Goal: Task Accomplishment & Management: Manage account settings

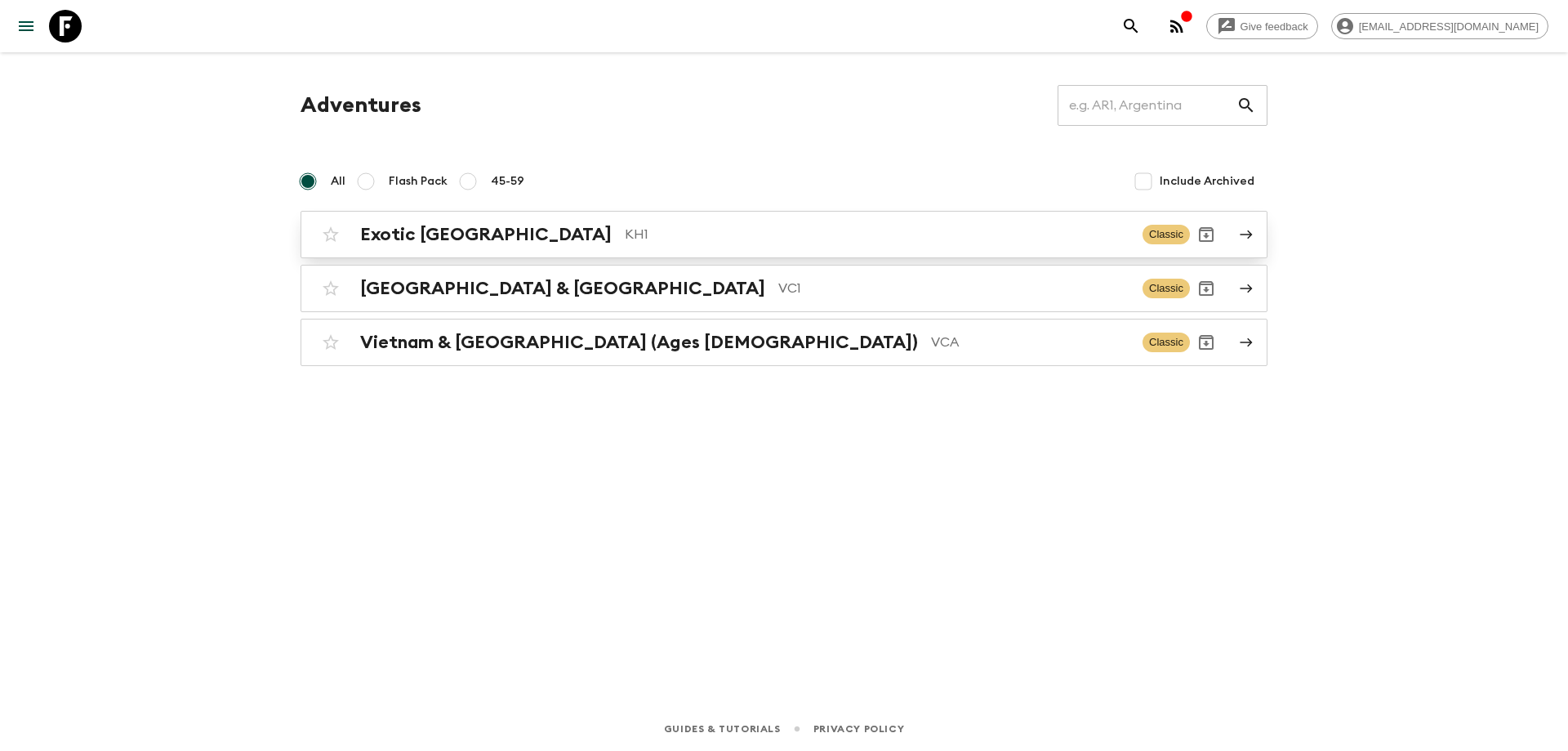
click at [515, 232] on div "Exotic [GEOGRAPHIC_DATA] KH1" at bounding box center [745, 235] width 769 height 21
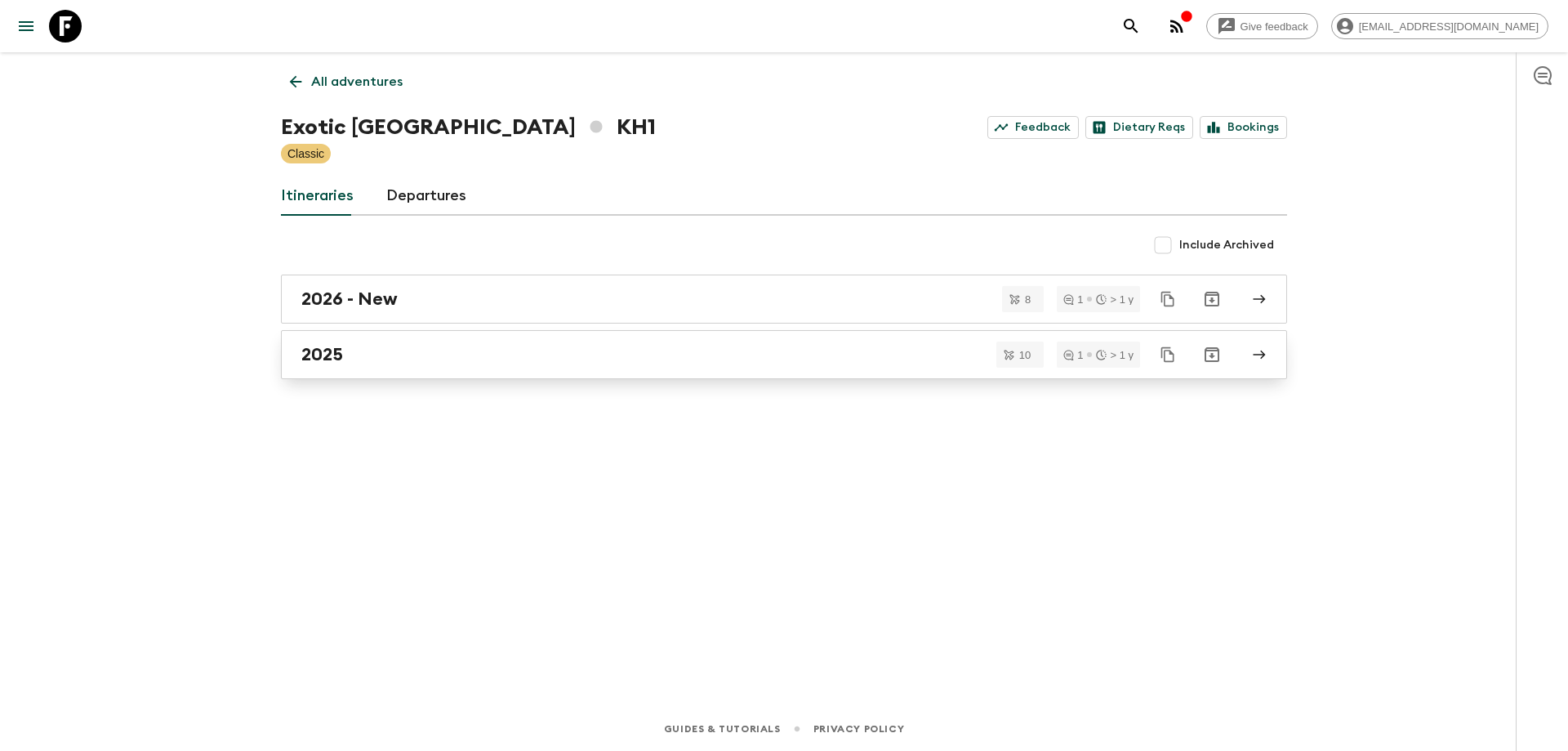
click at [368, 353] on div "2025" at bounding box center [768, 355] width 934 height 21
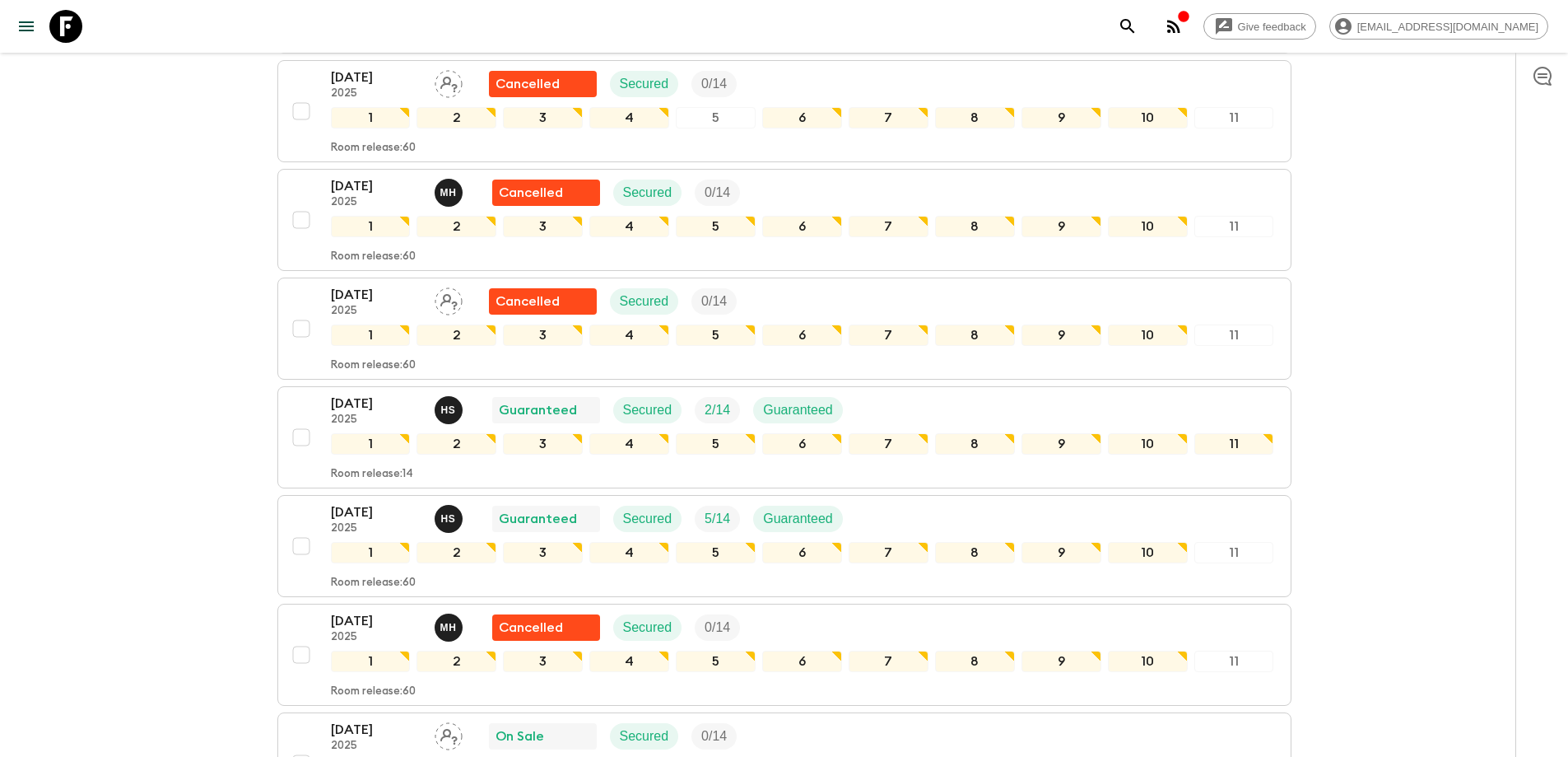
scroll to position [494, 0]
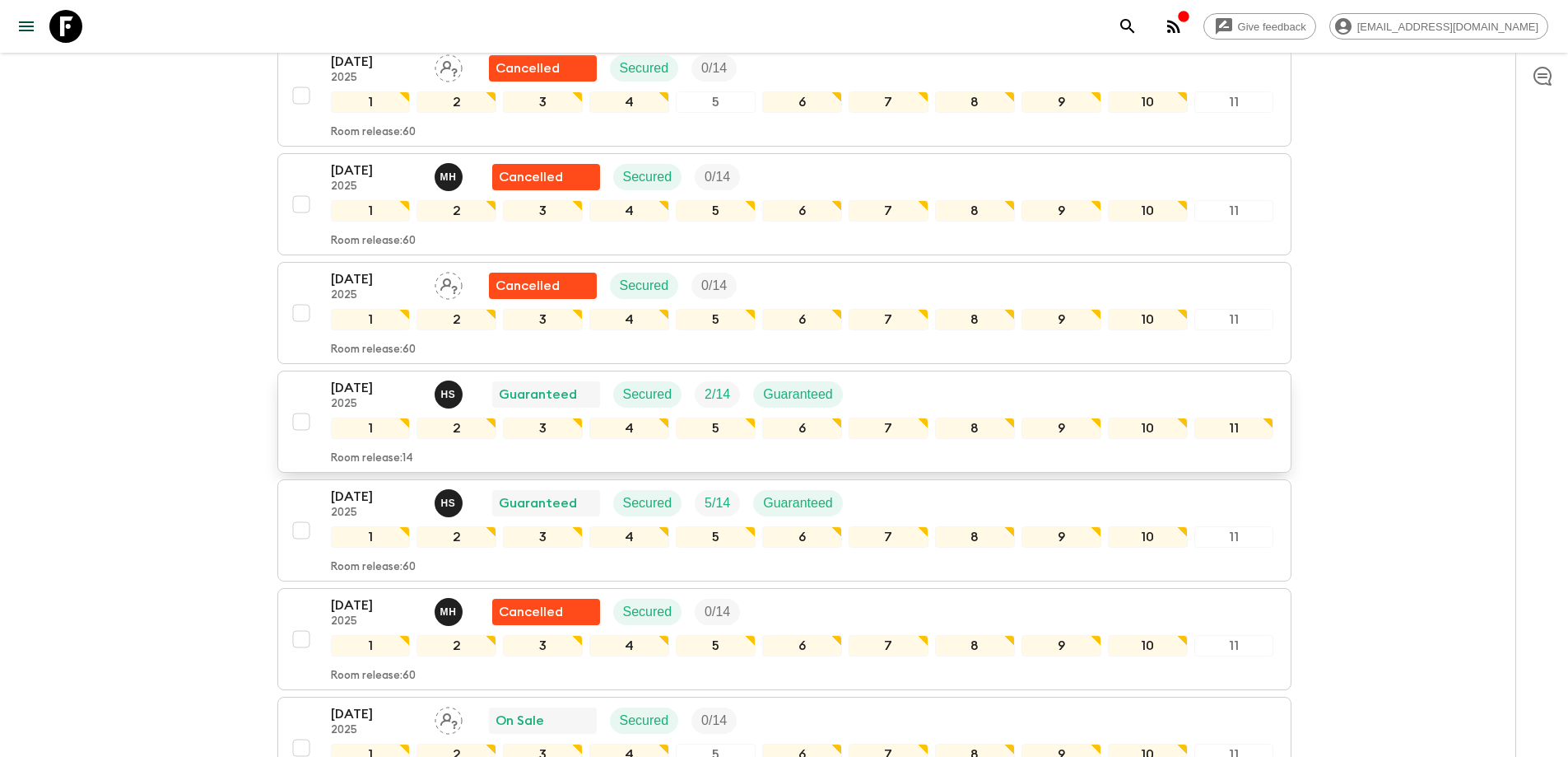
click at [358, 401] on p "2025" at bounding box center [376, 404] width 91 height 14
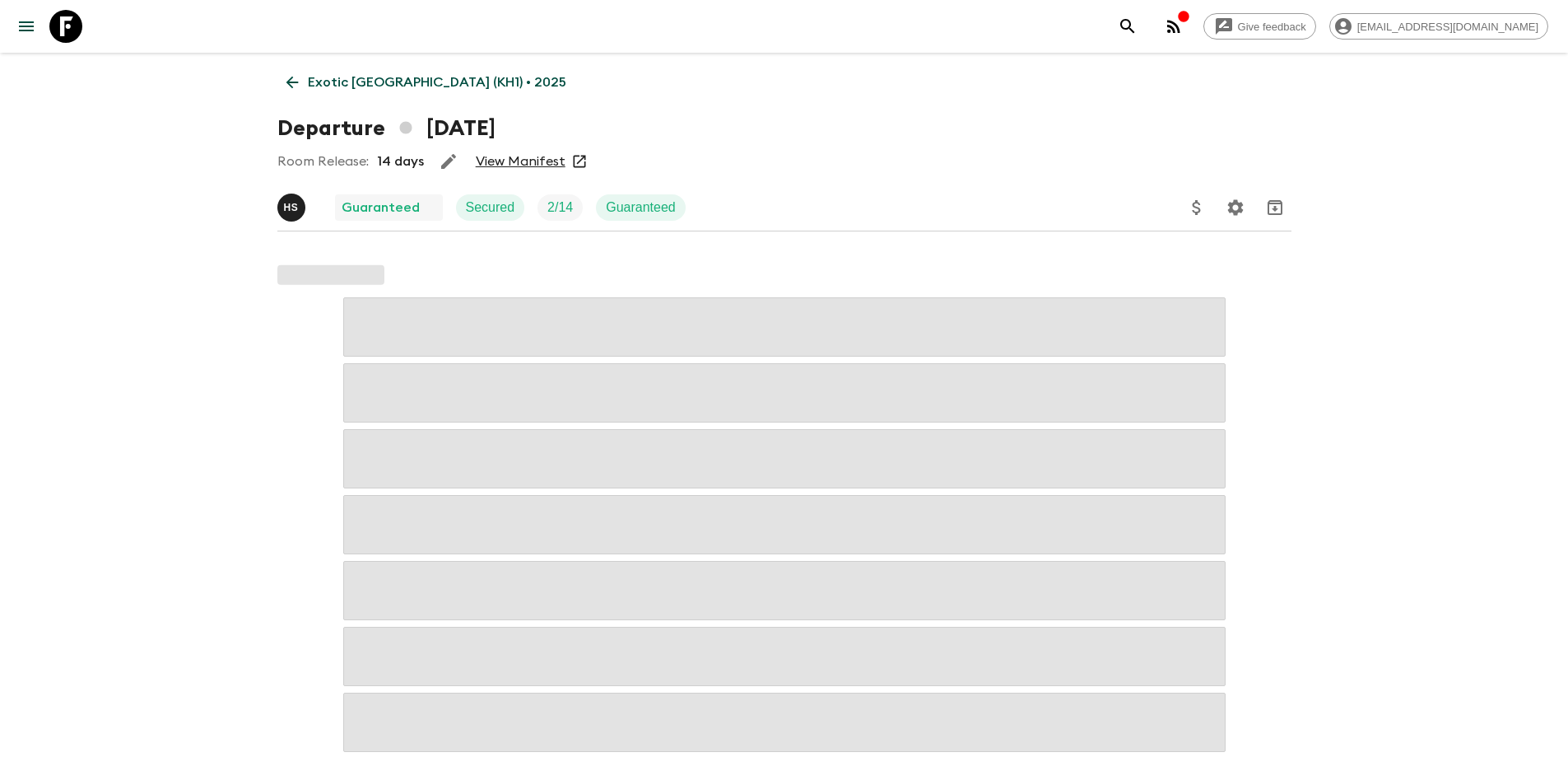
click at [510, 157] on link "View Manifest" at bounding box center [521, 161] width 90 height 17
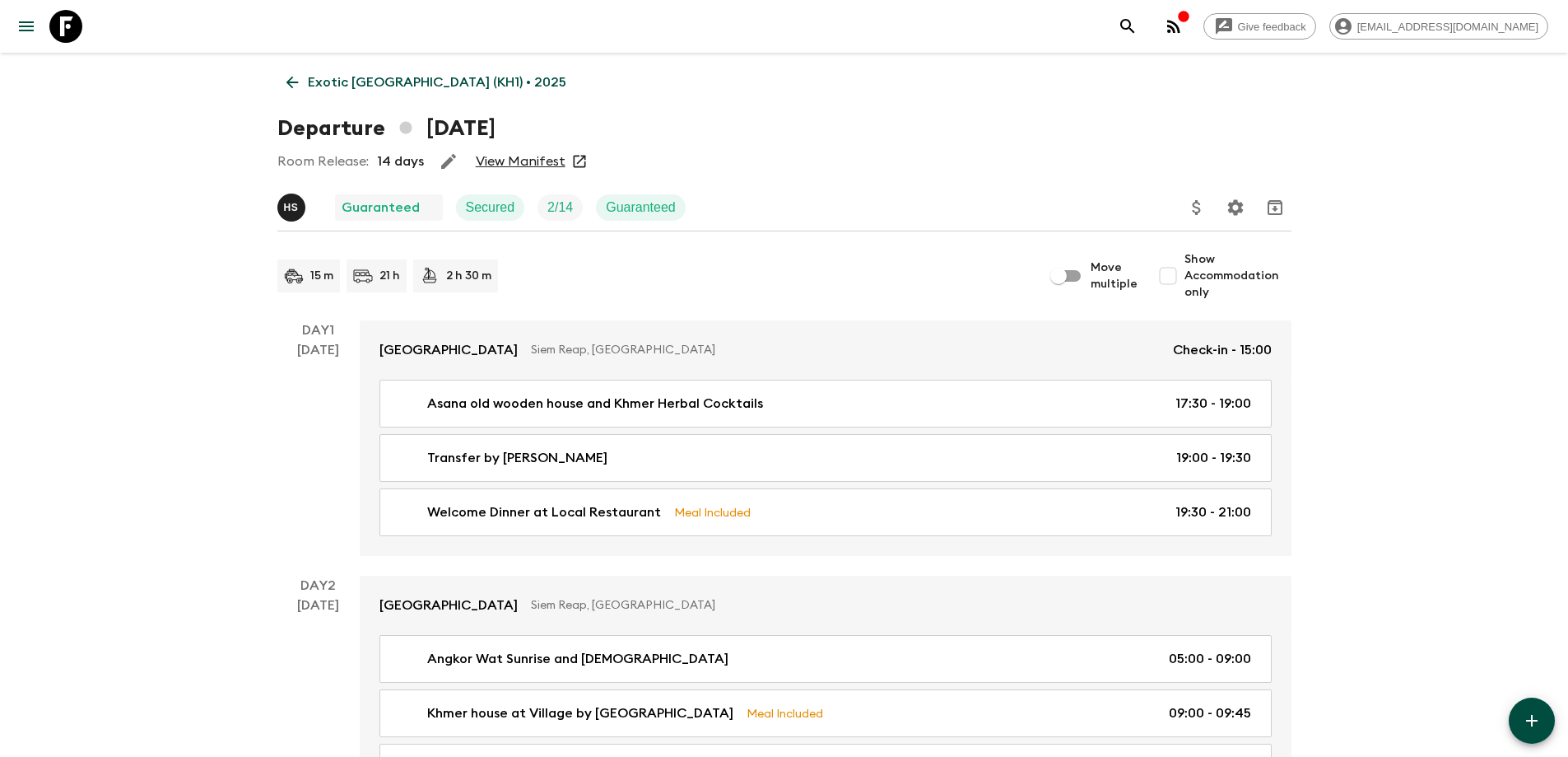
click at [1180, 26] on icon "button" at bounding box center [1175, 26] width 14 height 14
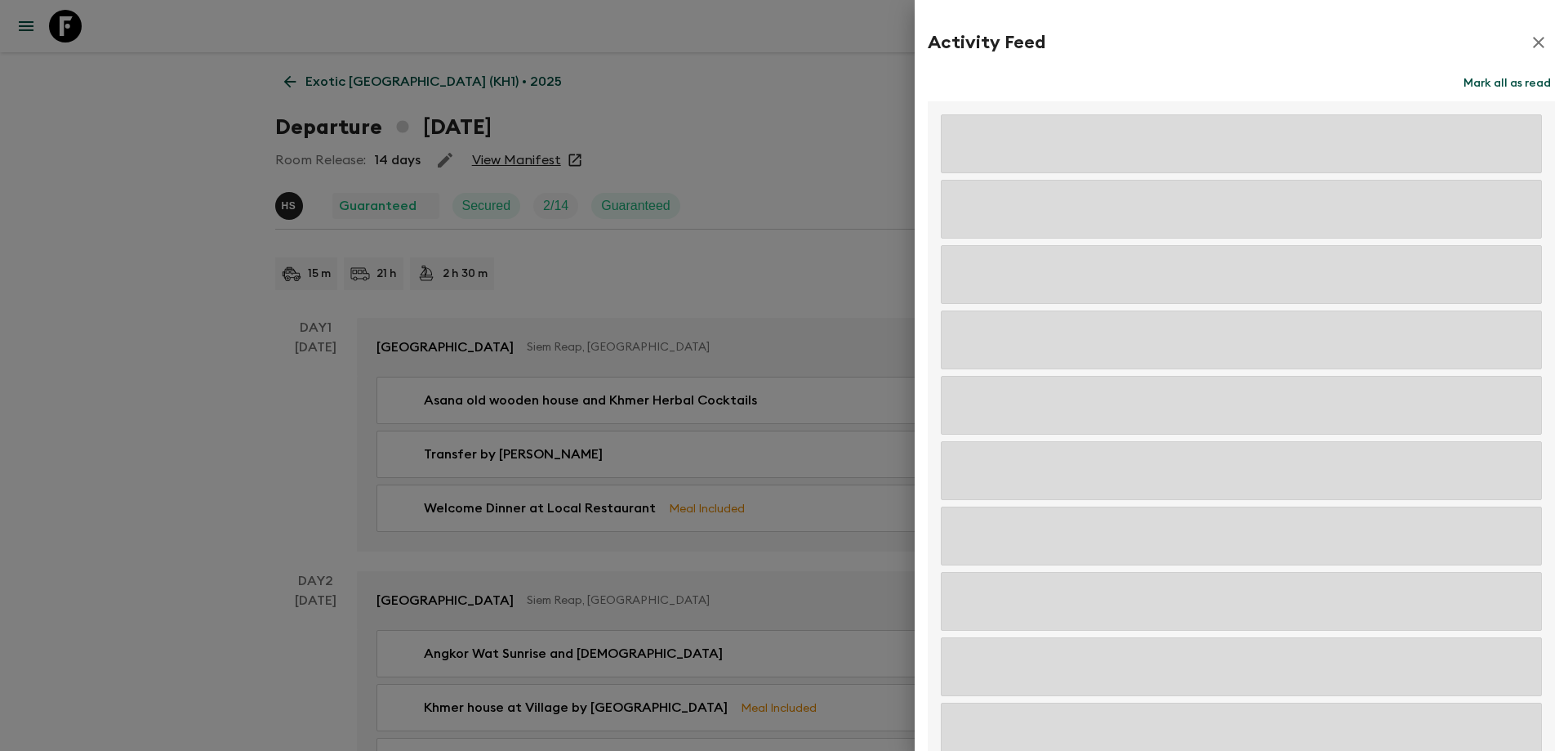
click at [1532, 40] on icon "button" at bounding box center [1538, 43] width 12 height 12
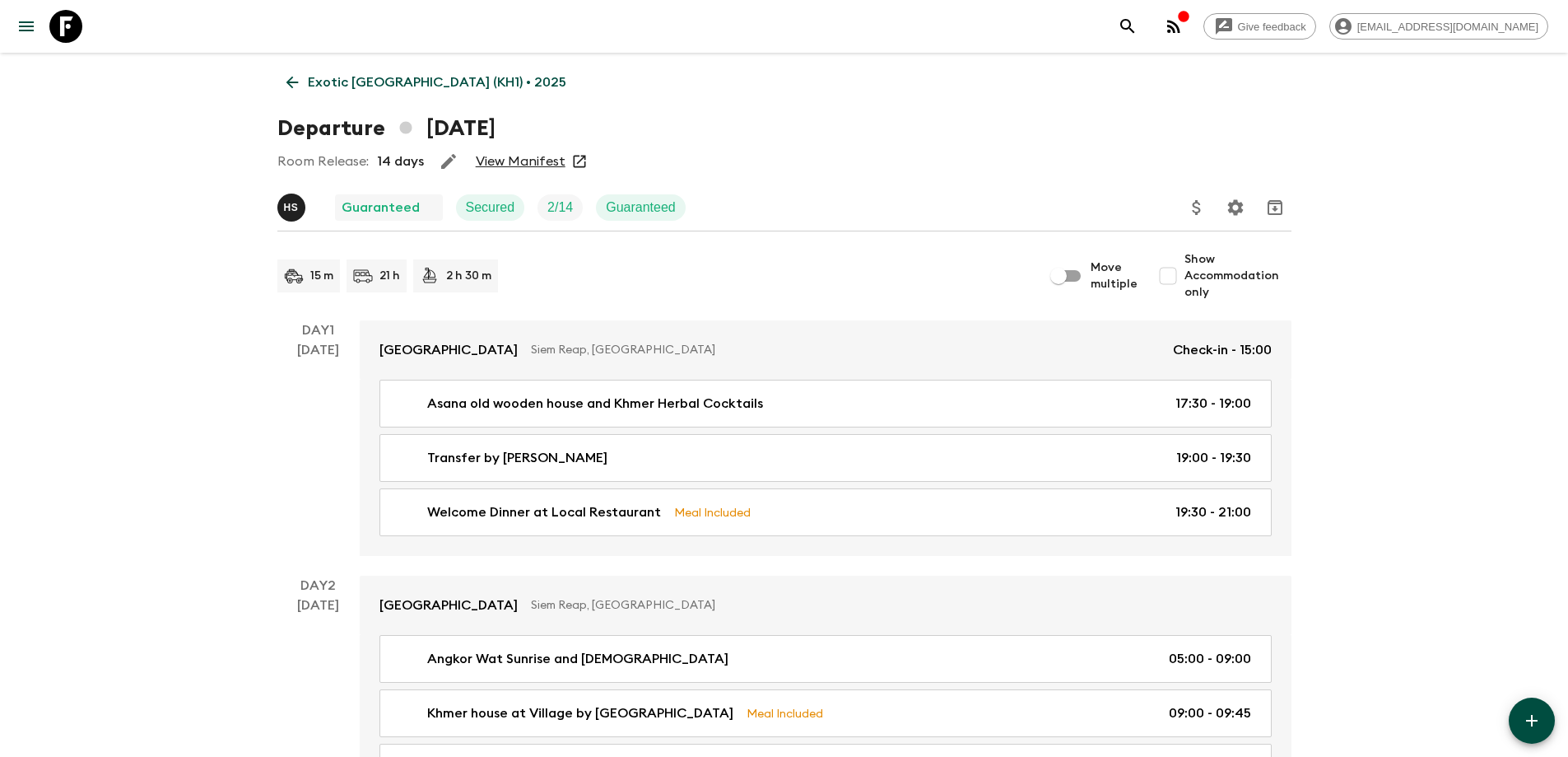
click at [1183, 29] on icon "button" at bounding box center [1174, 26] width 19 height 19
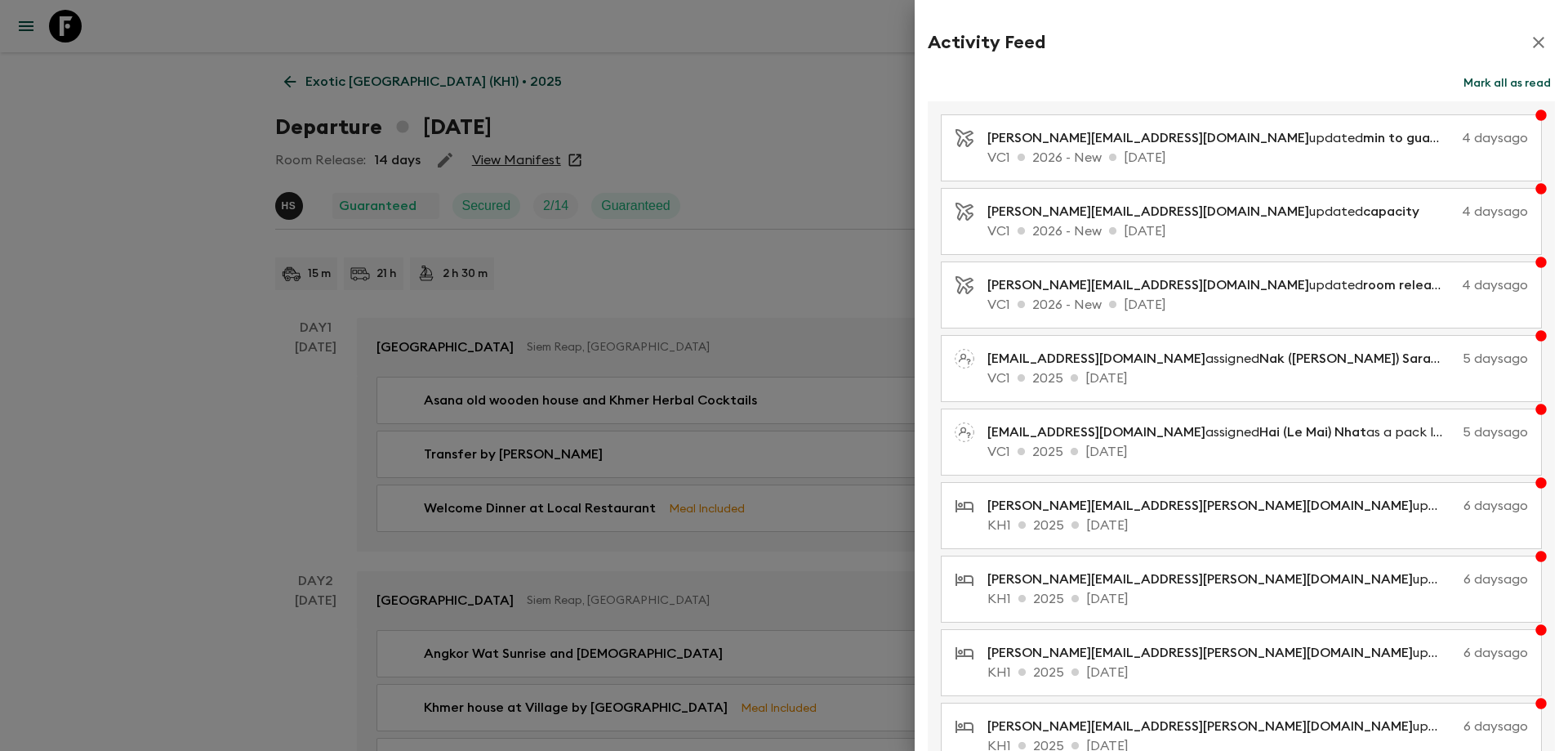
click at [1472, 79] on button "Mark all as read" at bounding box center [1506, 83] width 96 height 23
click at [1532, 41] on icon "button" at bounding box center [1538, 43] width 12 height 12
